Goal: Understand process/instructions

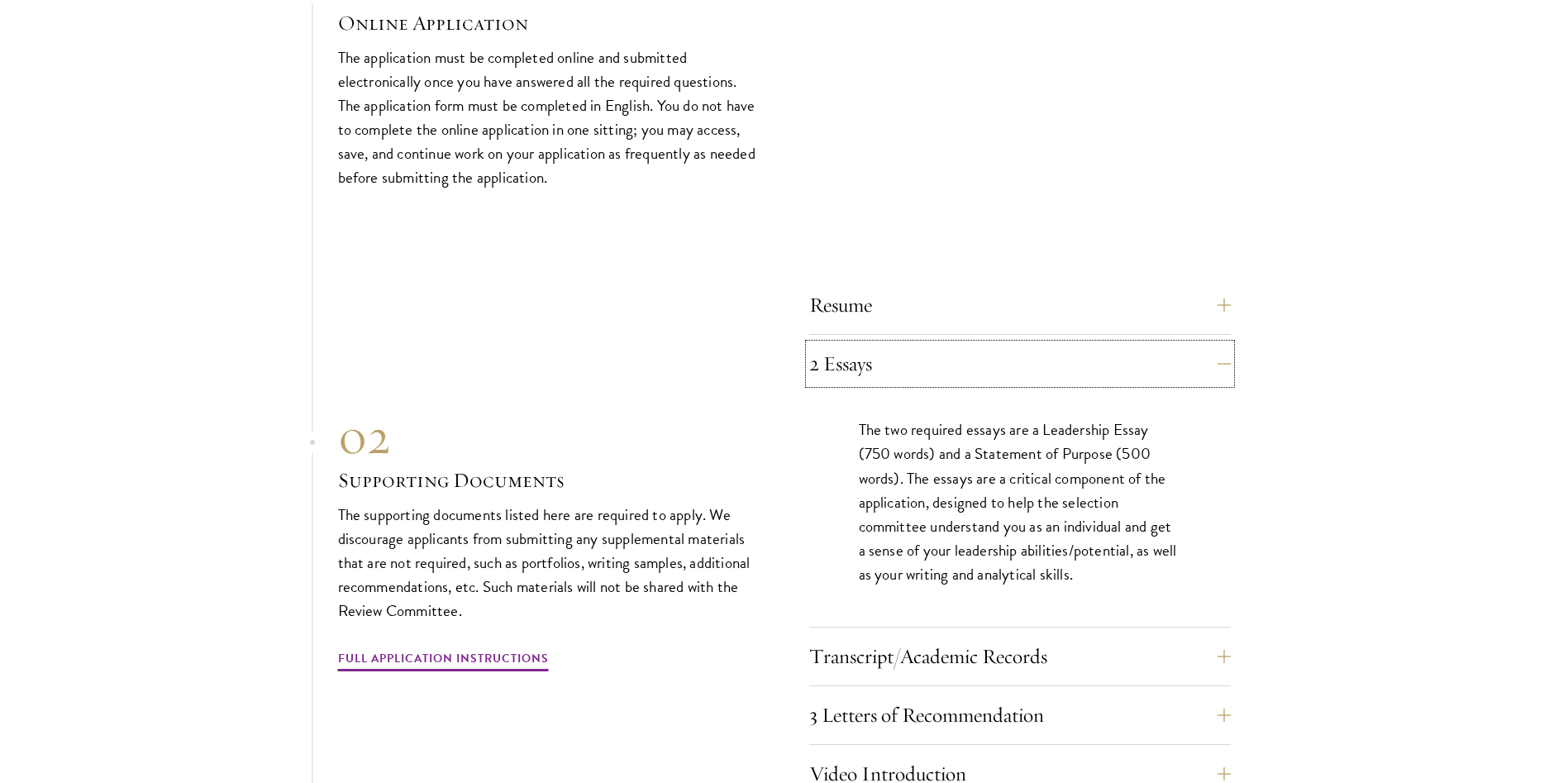
scroll to position [5784, 0]
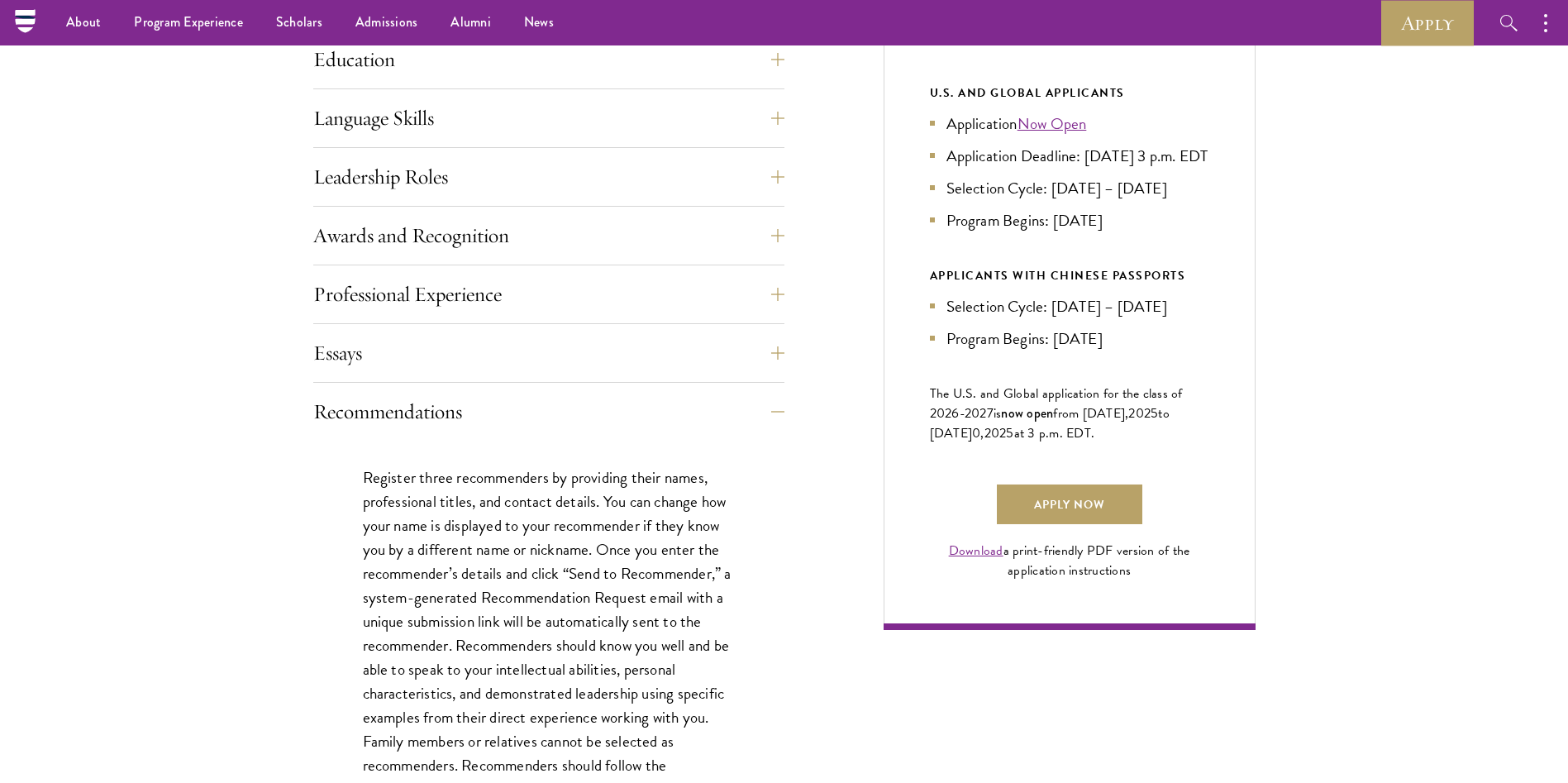
scroll to position [760, 0]
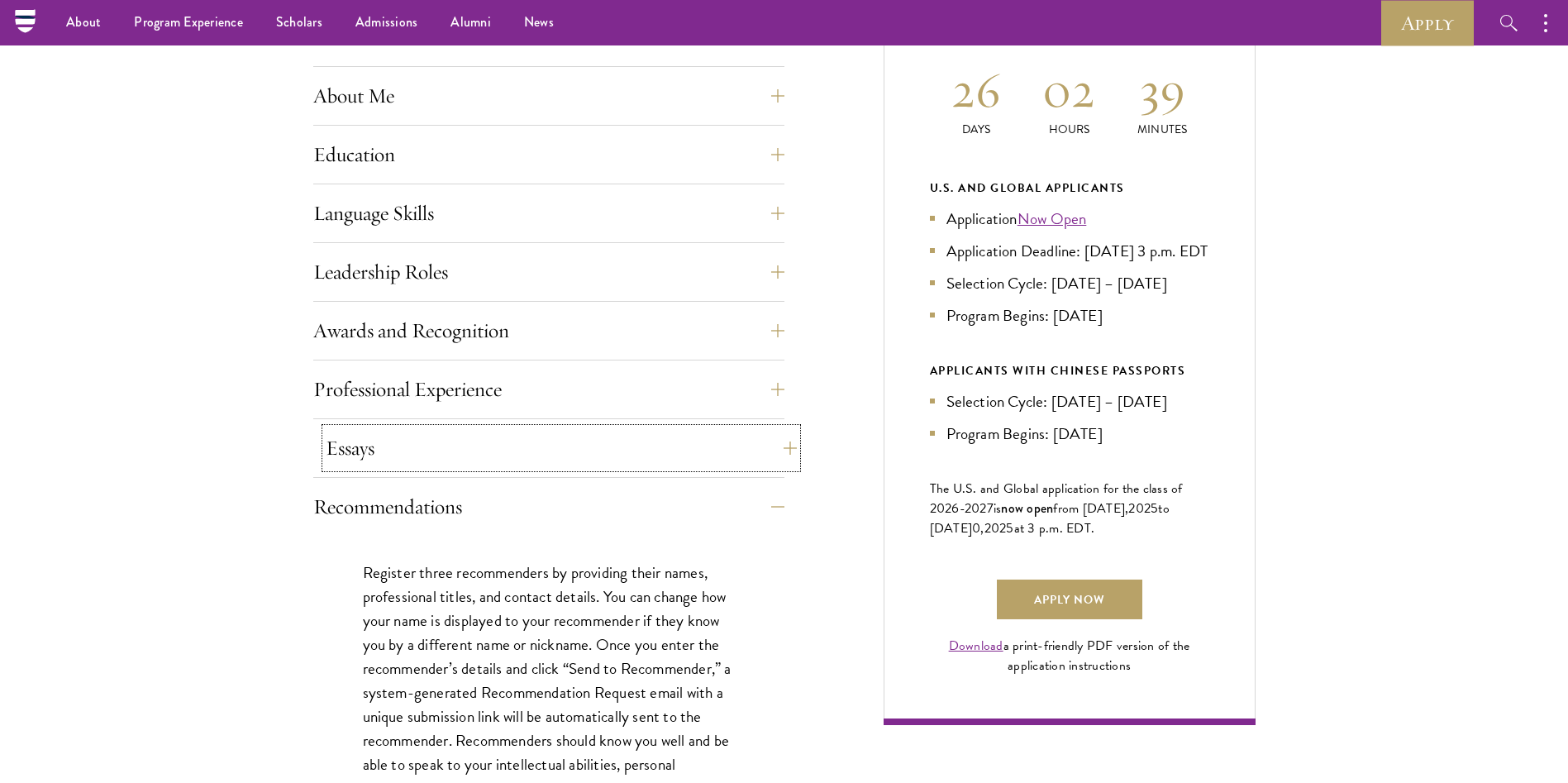
click at [786, 437] on button "Essays" at bounding box center [561, 448] width 472 height 40
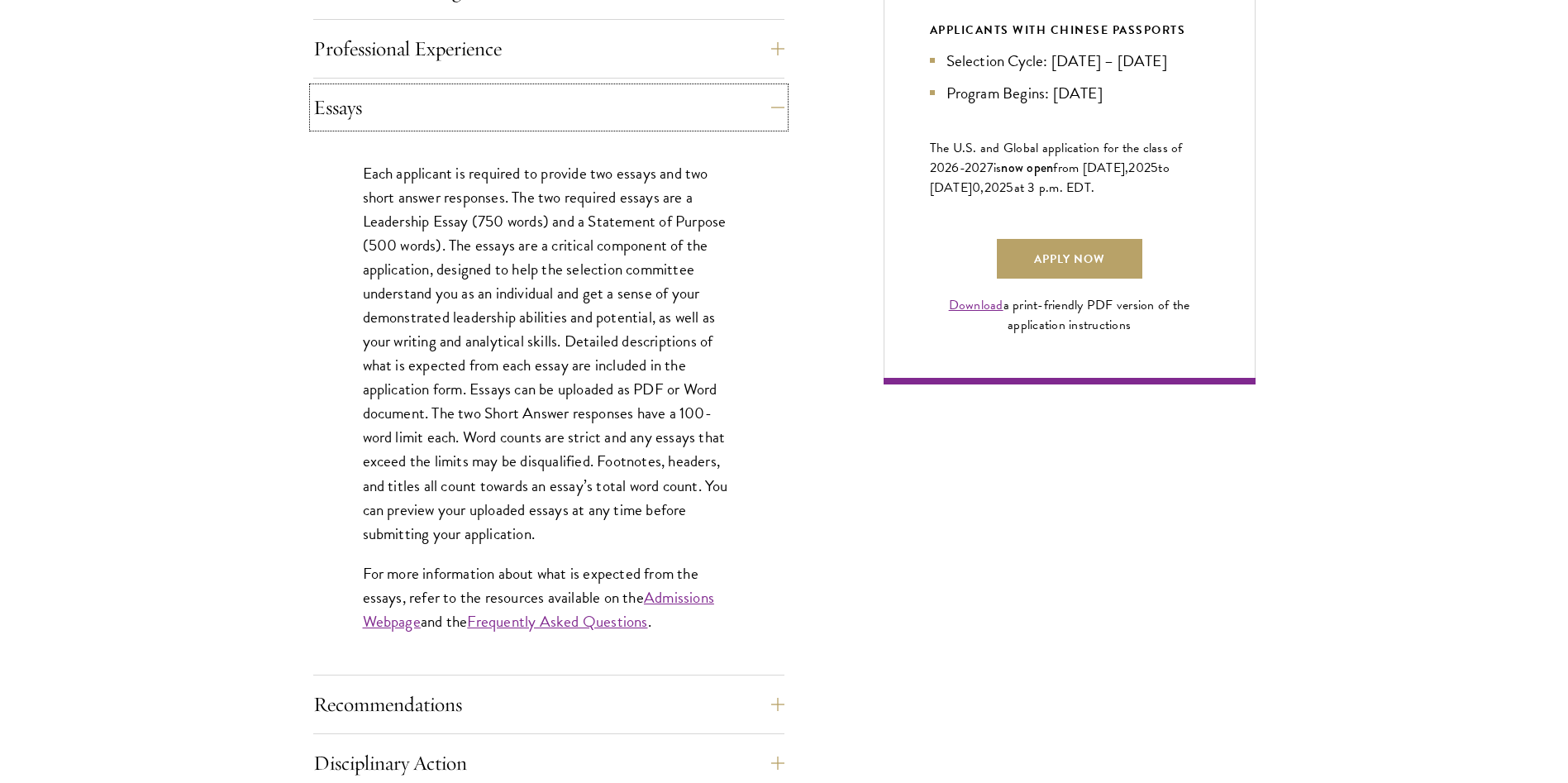
scroll to position [1102, 0]
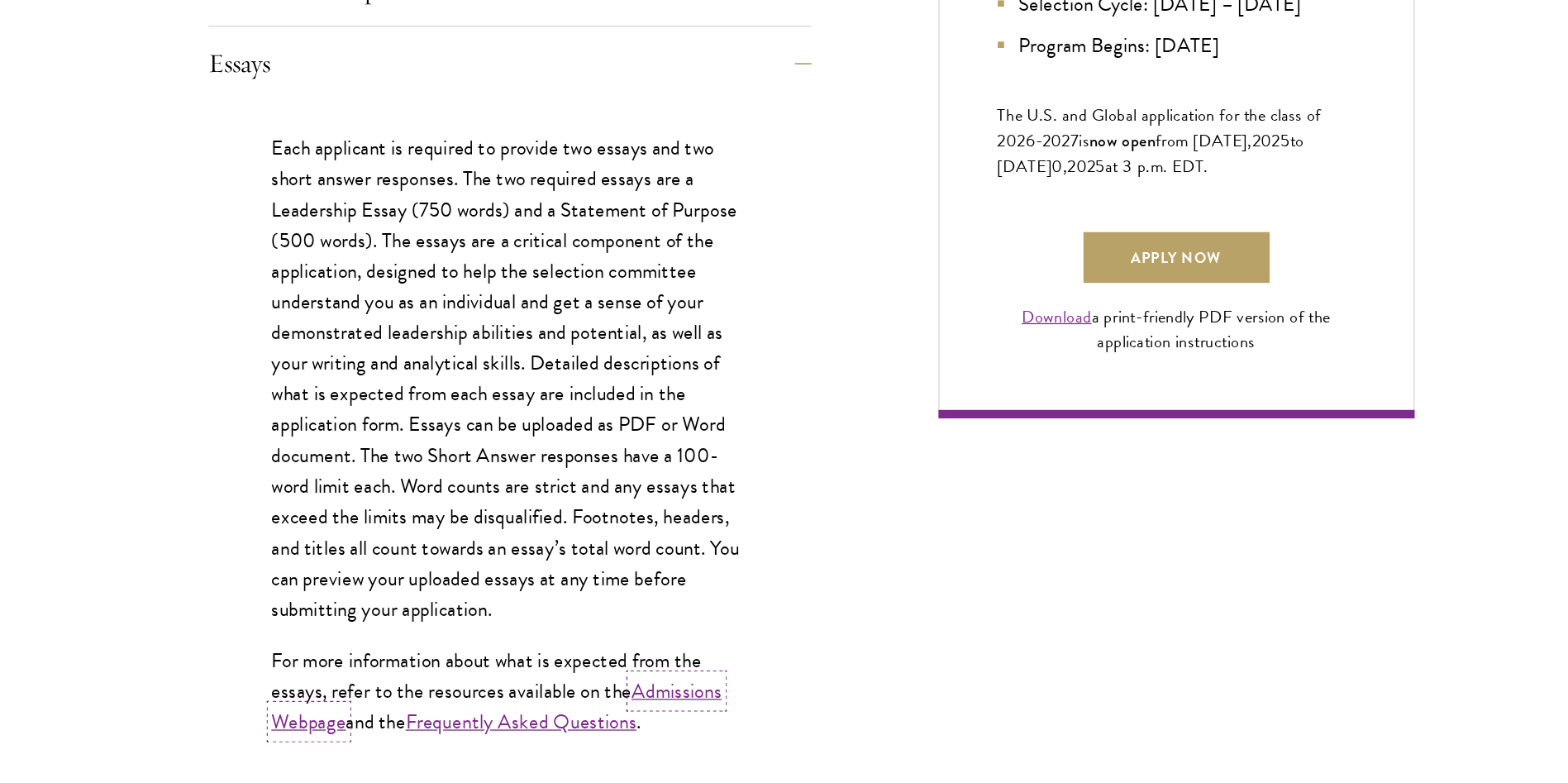
click at [678, 598] on link "Admissions Webpage" at bounding box center [539, 607] width 351 height 48
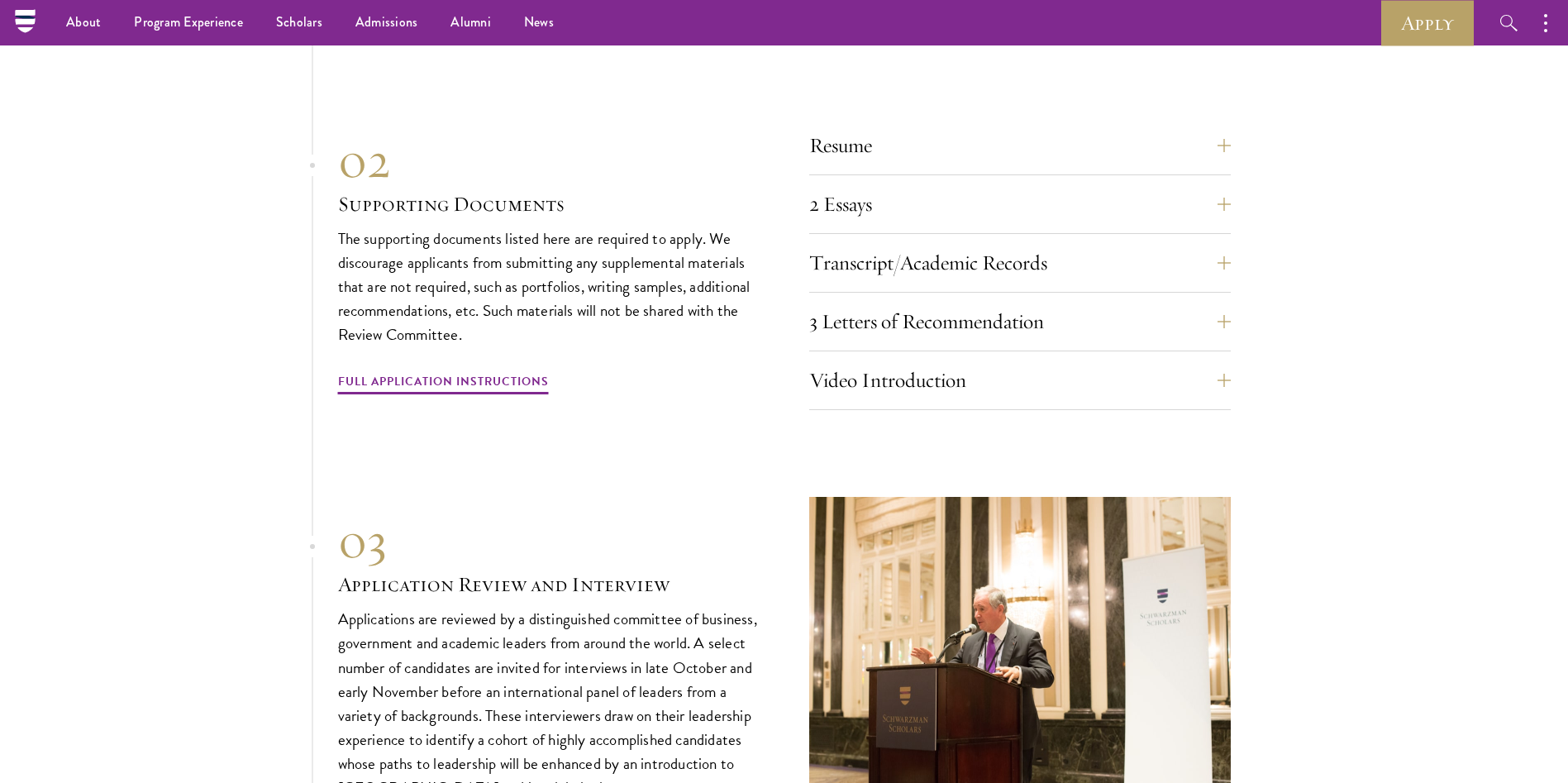
scroll to position [5653, 0]
